Goal: Task Accomplishment & Management: Use online tool/utility

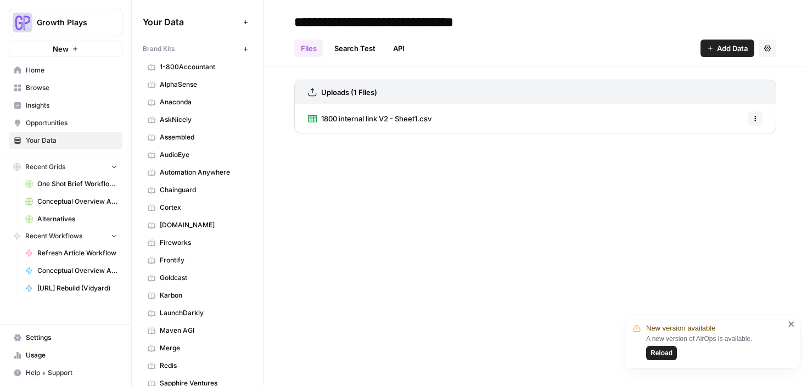
scroll to position [943, 0]
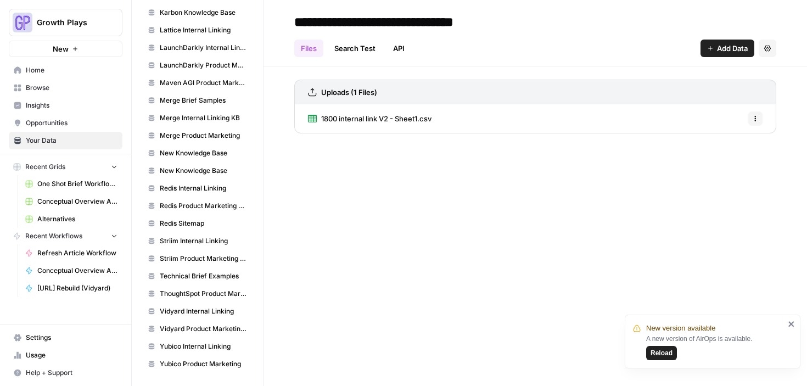
click at [792, 326] on icon "close" at bounding box center [792, 324] width 8 height 9
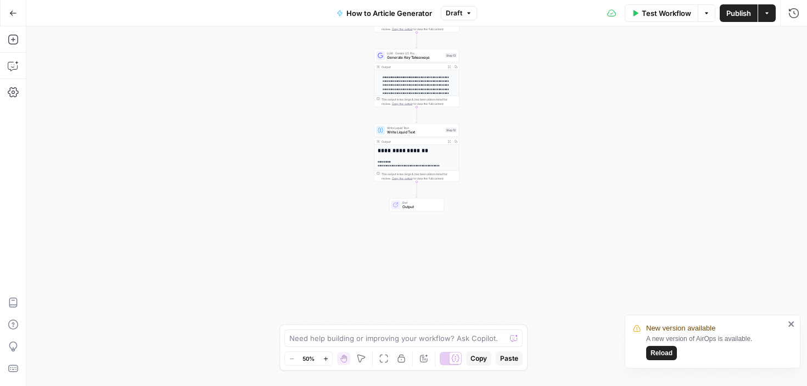
scroll to position [166, 0]
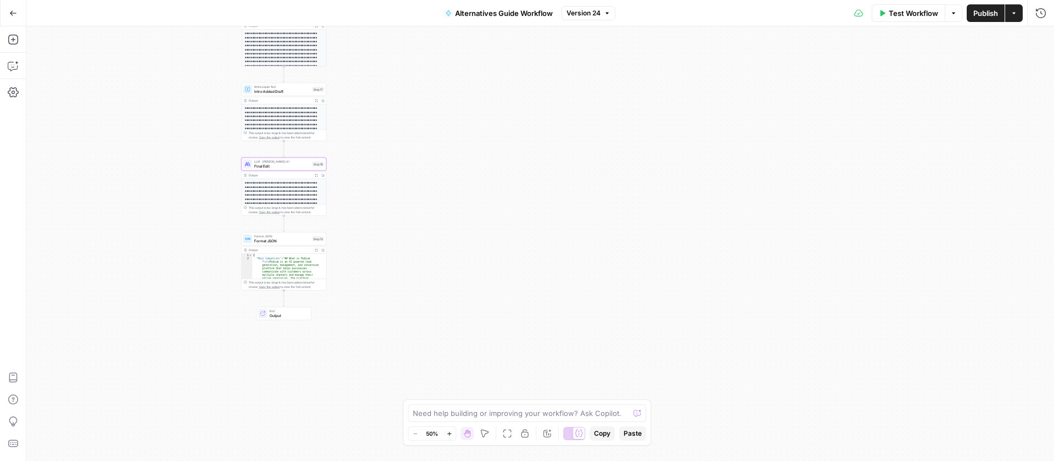
click at [21, 7] on button "Go Back" at bounding box center [13, 13] width 20 height 20
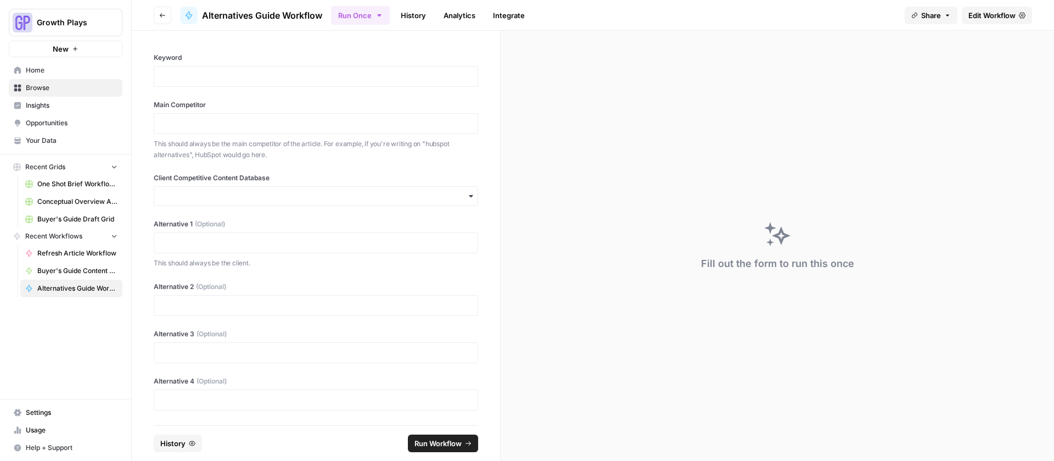
click at [166, 12] on button "Go back" at bounding box center [163, 16] width 18 height 18
